Goal: Task Accomplishment & Management: Use online tool/utility

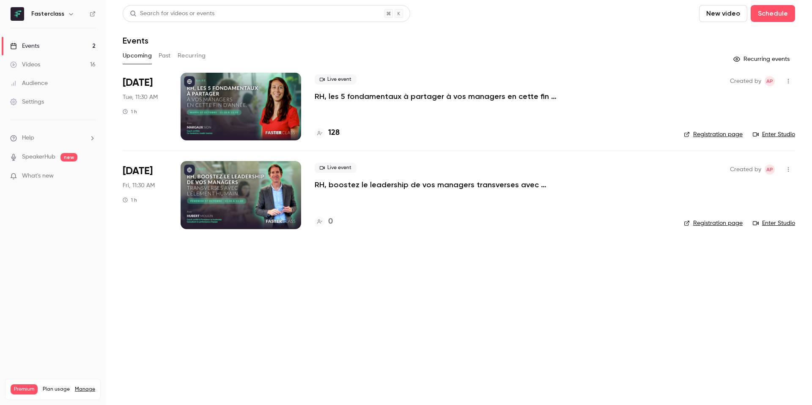
click at [239, 186] on div at bounding box center [241, 195] width 121 height 68
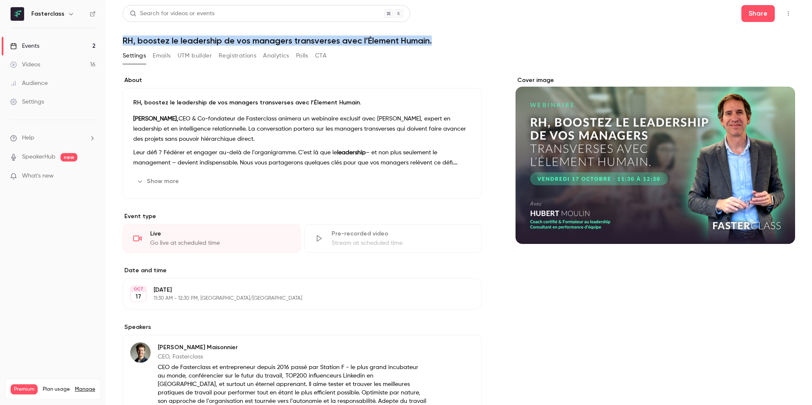
drag, startPoint x: 124, startPoint y: 43, endPoint x: 439, endPoint y: 36, distance: 314.3
click at [439, 36] on main "Search for videos or events Share RH, boostez le leadership de vos managers tra…" at bounding box center [459, 202] width 706 height 405
copy h1 "RH, boostez le leadership de vos managers transverses avec l’Élement Humain."
click at [199, 57] on button "UTM builder" at bounding box center [195, 56] width 34 height 14
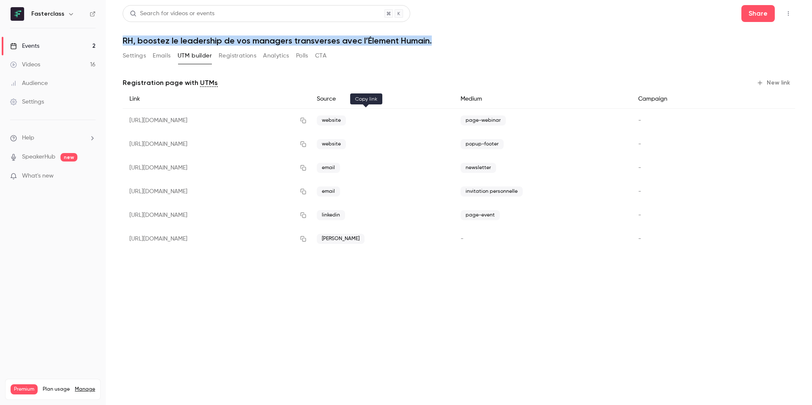
click at [307, 121] on icon "button" at bounding box center [303, 121] width 7 height 6
